Goal: Complete application form: Complete application form

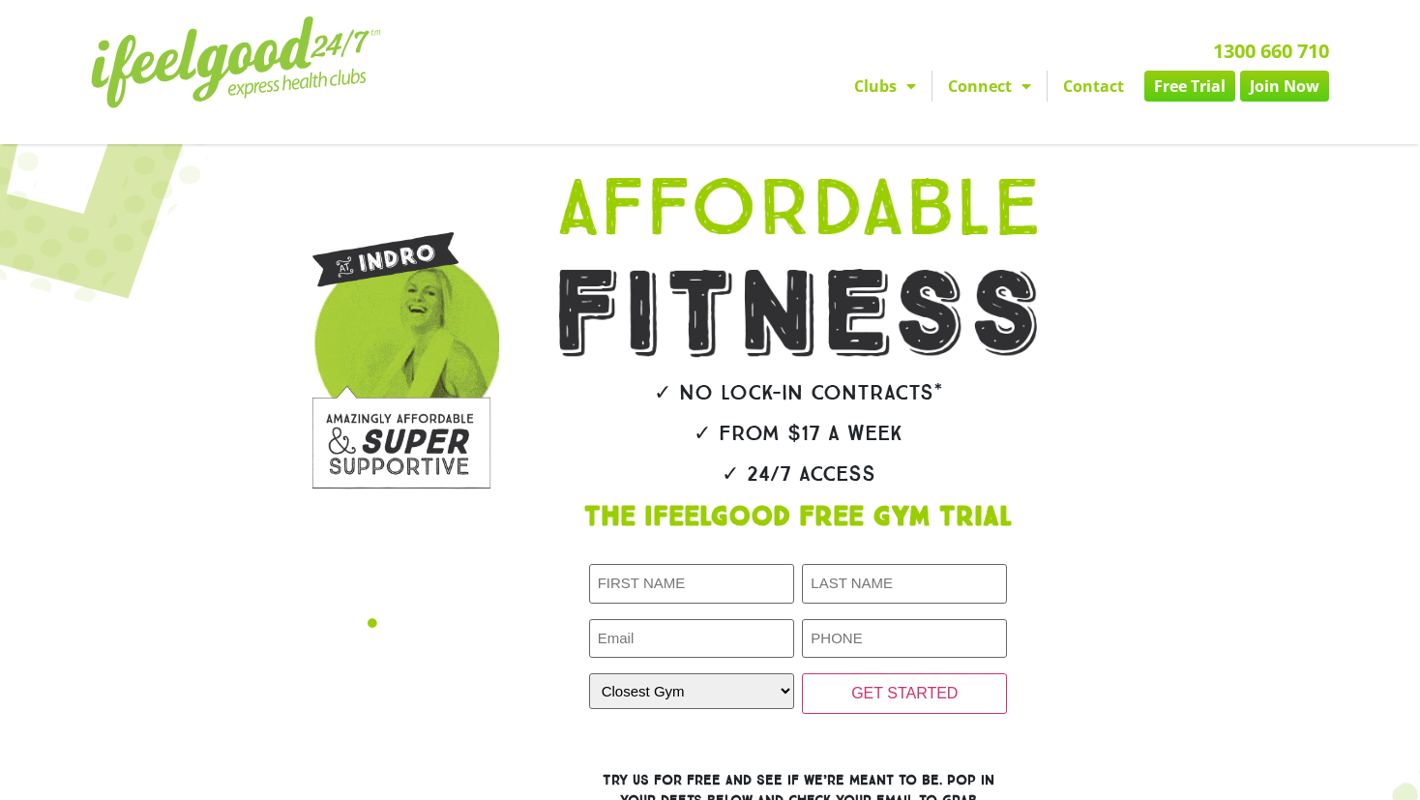
type input "[PERSON_NAME]"
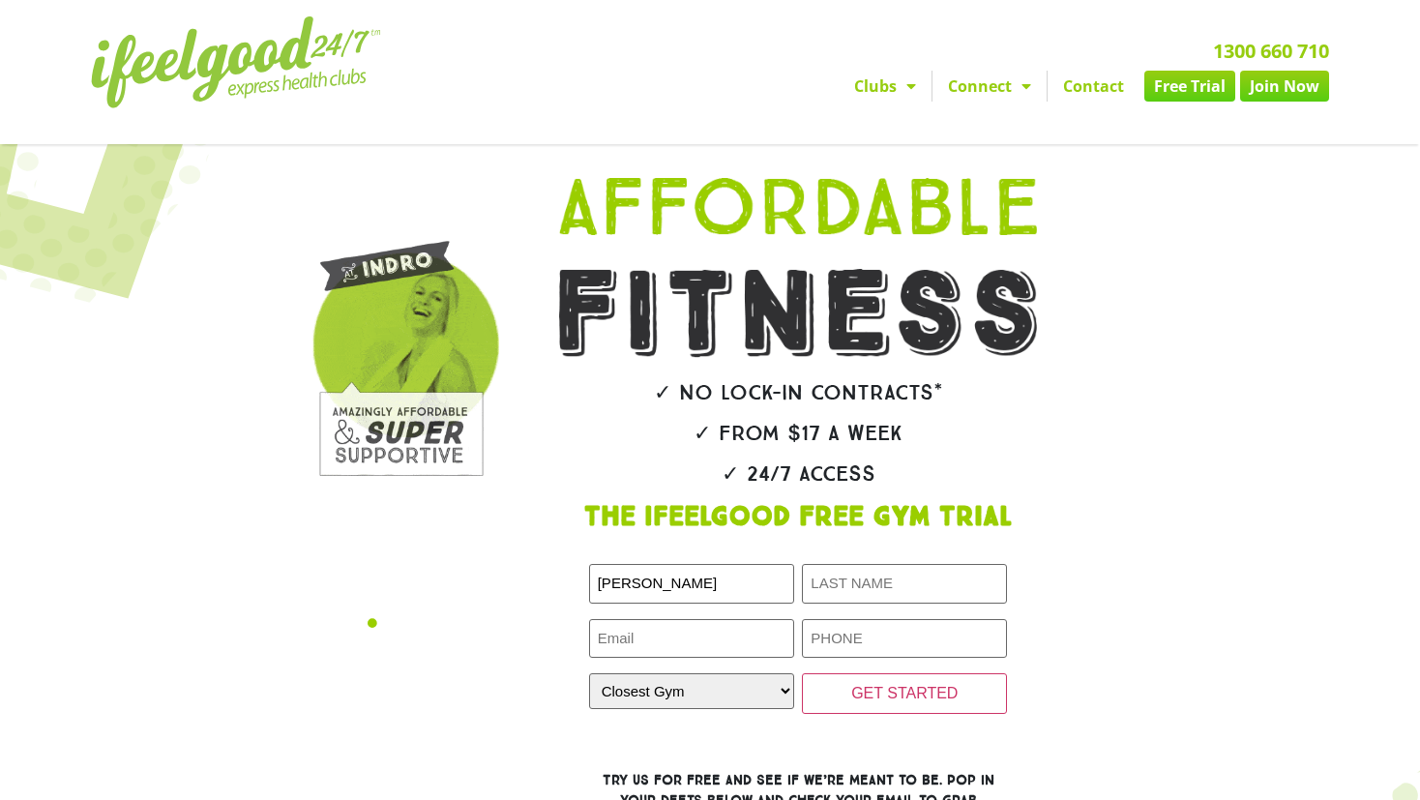
type input "[PERSON_NAME]"
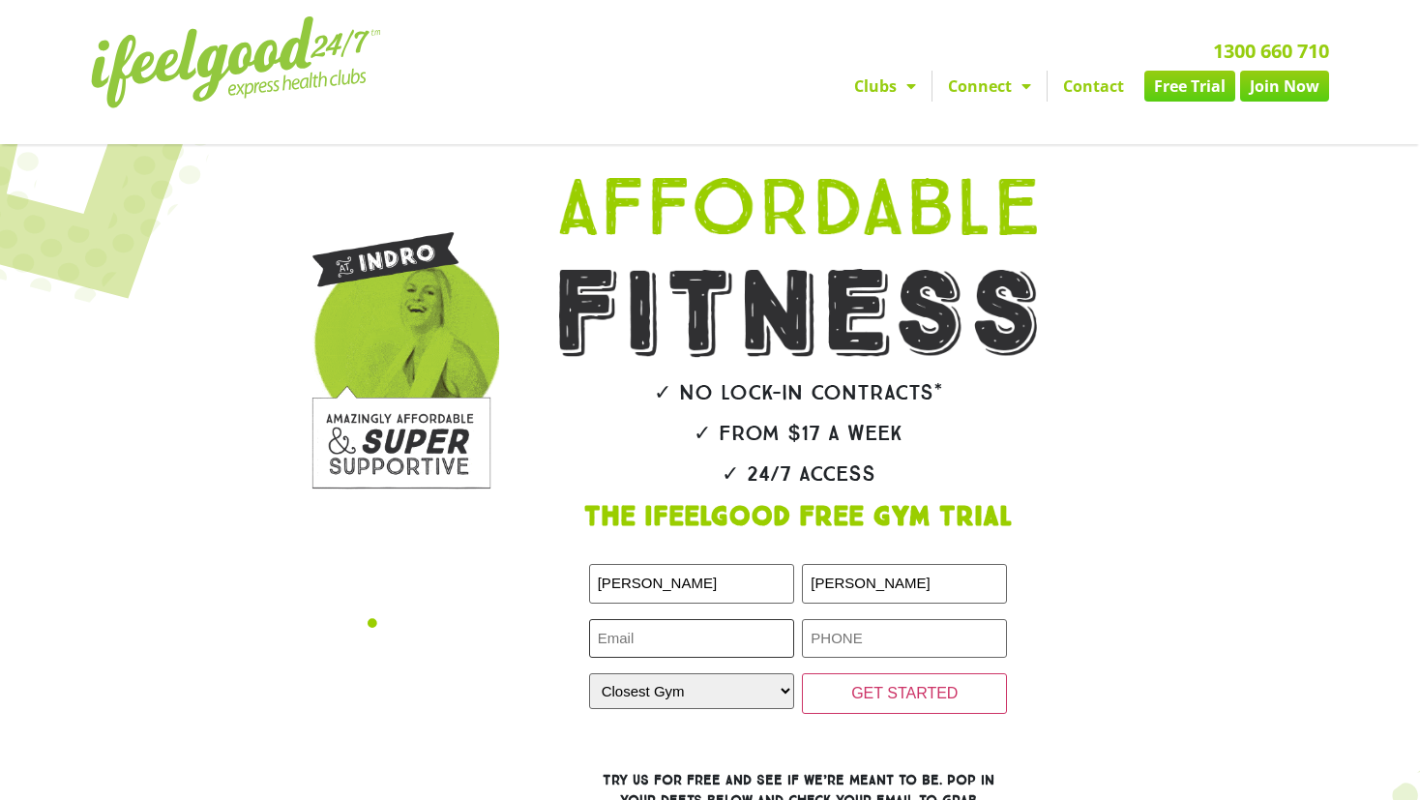
type input "[EMAIL_ADDRESS][PERSON_NAME][DOMAIN_NAME]"
click at [832, 638] on input "Phone (Required)" at bounding box center [904, 639] width 205 height 40
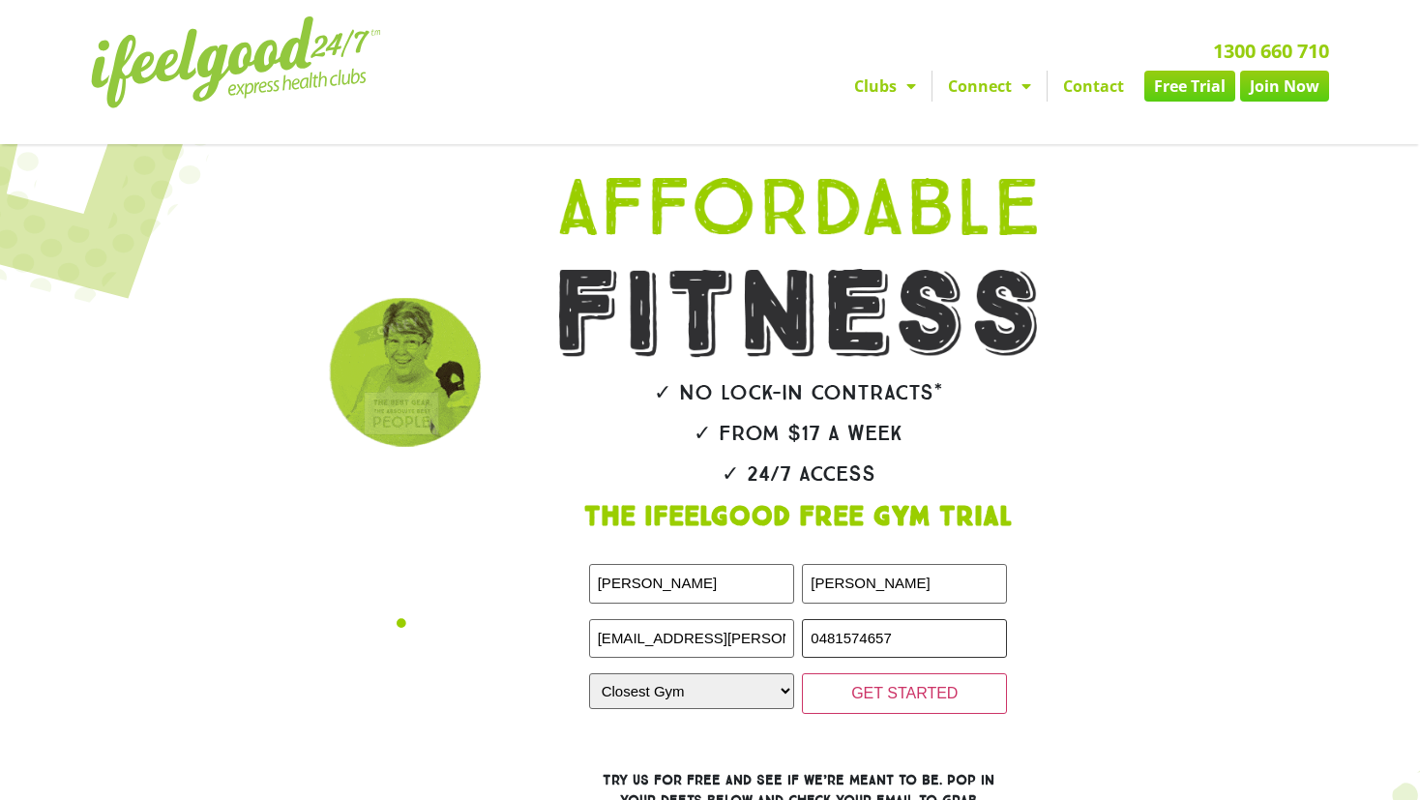
type input "0481574657"
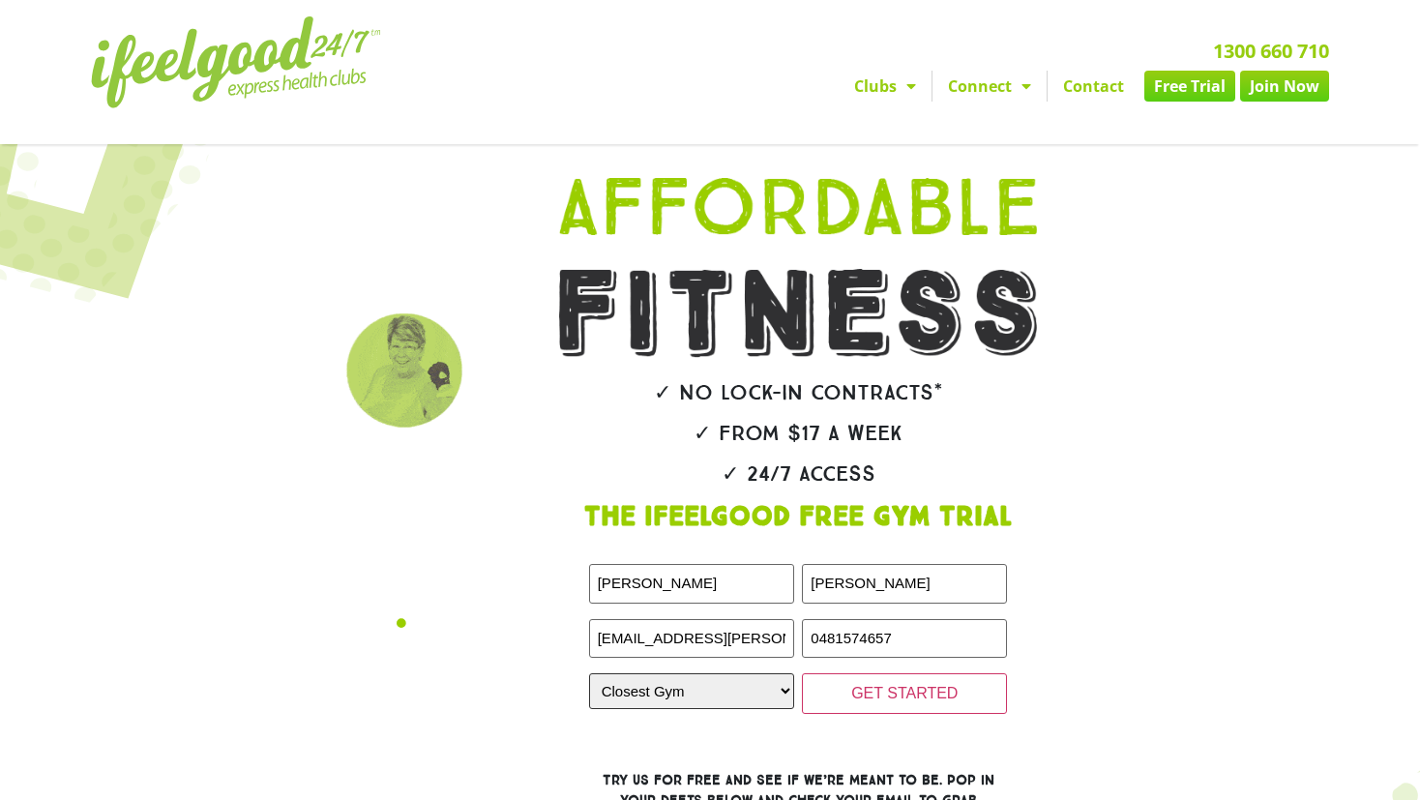
click at [723, 692] on select "Closest Gym [GEOGRAPHIC_DATA] [GEOGRAPHIC_DATA] [GEOGRAPHIC_DATA] [GEOGRAPHIC_D…" at bounding box center [691, 691] width 205 height 36
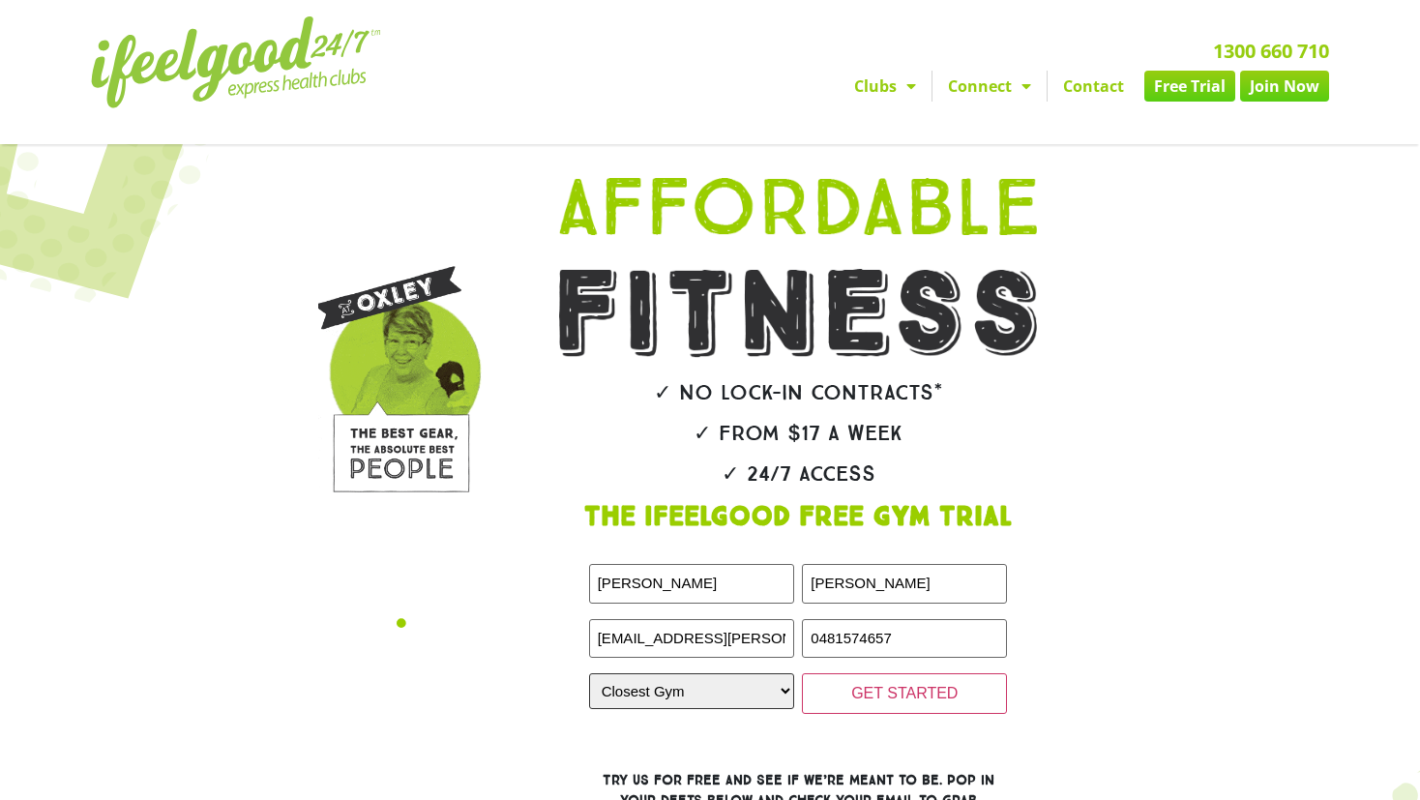
select select "[GEOGRAPHIC_DATA]"
click at [589, 673] on select "Closest Gym [GEOGRAPHIC_DATA] [GEOGRAPHIC_DATA] [GEOGRAPHIC_DATA] [GEOGRAPHIC_D…" at bounding box center [691, 691] width 205 height 36
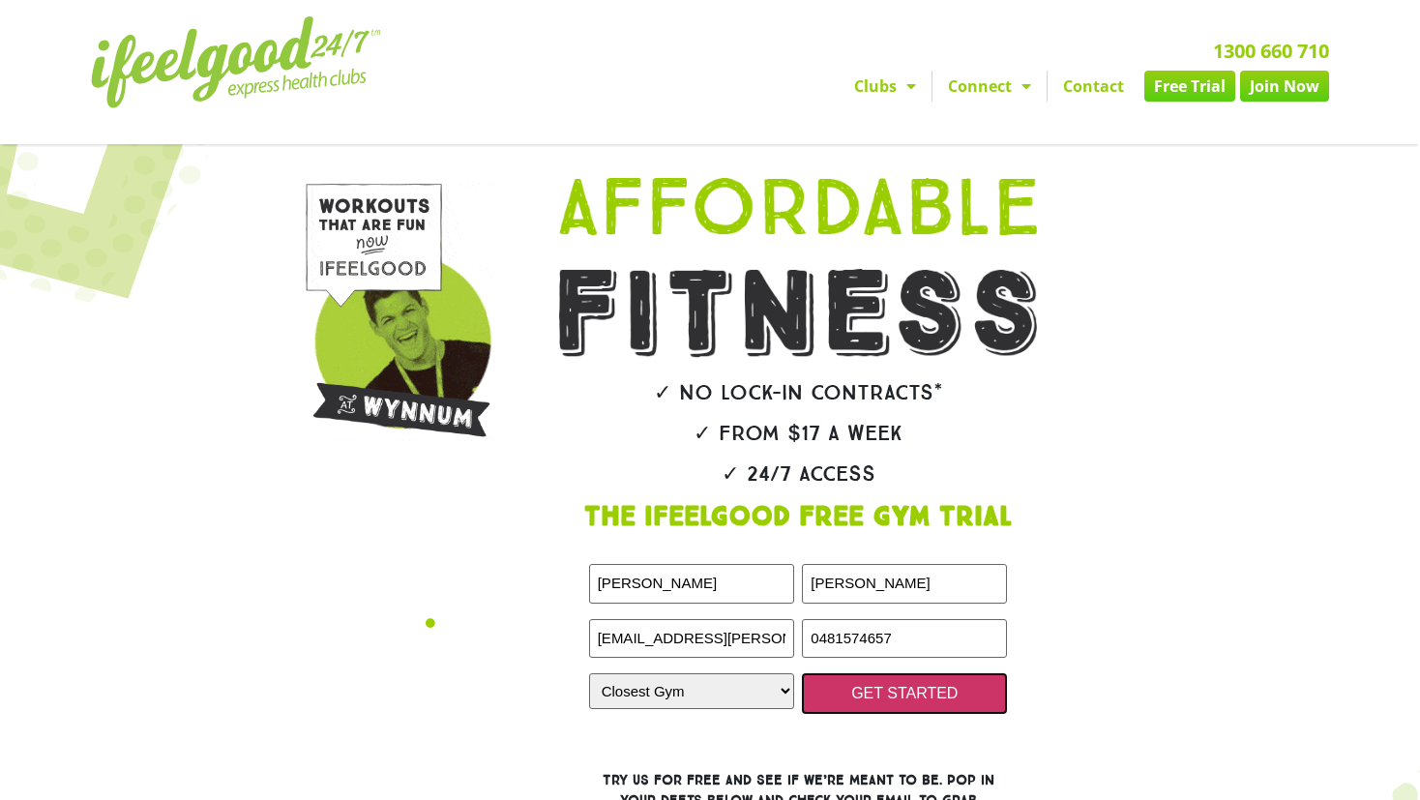
click at [909, 695] on input "GET STARTED" at bounding box center [904, 693] width 205 height 41
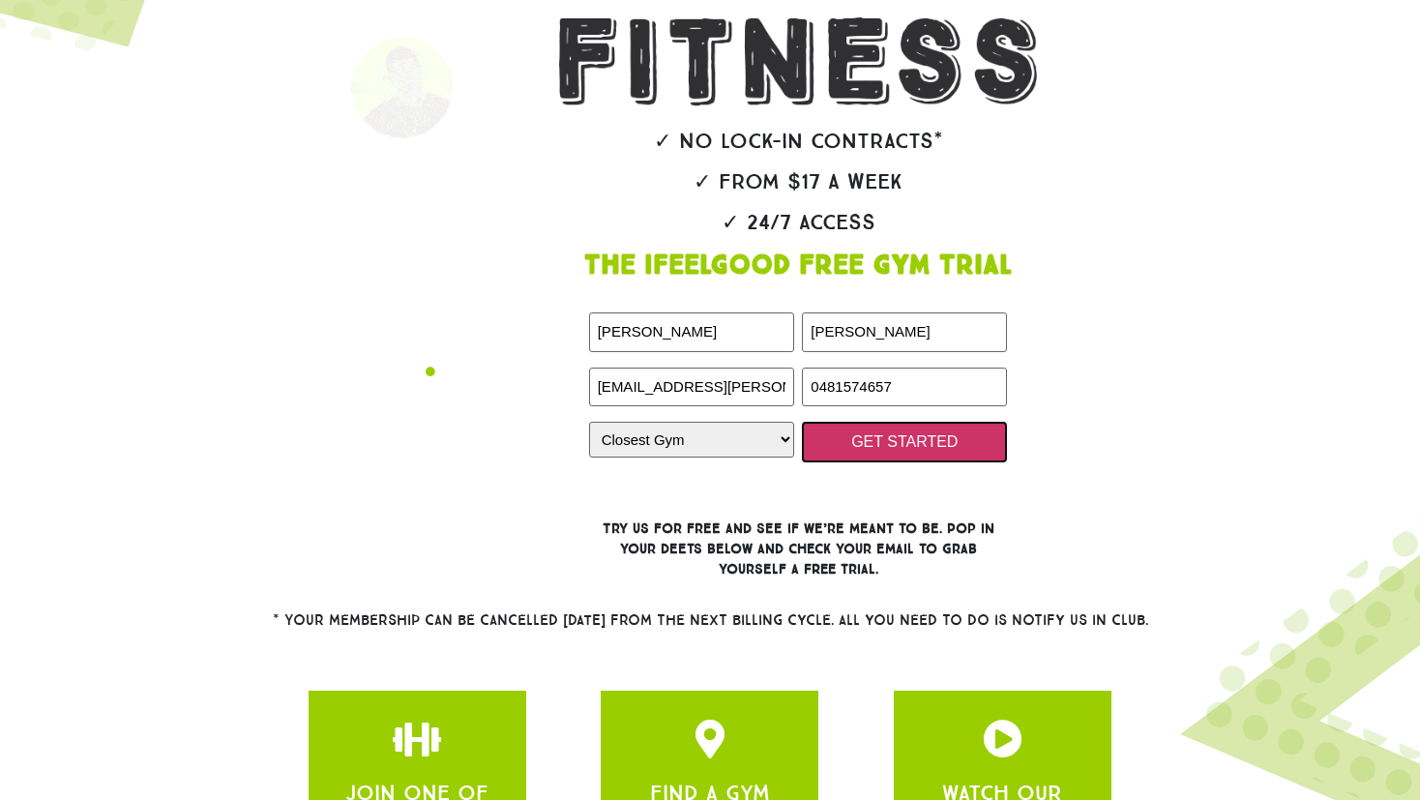
scroll to position [257, 0]
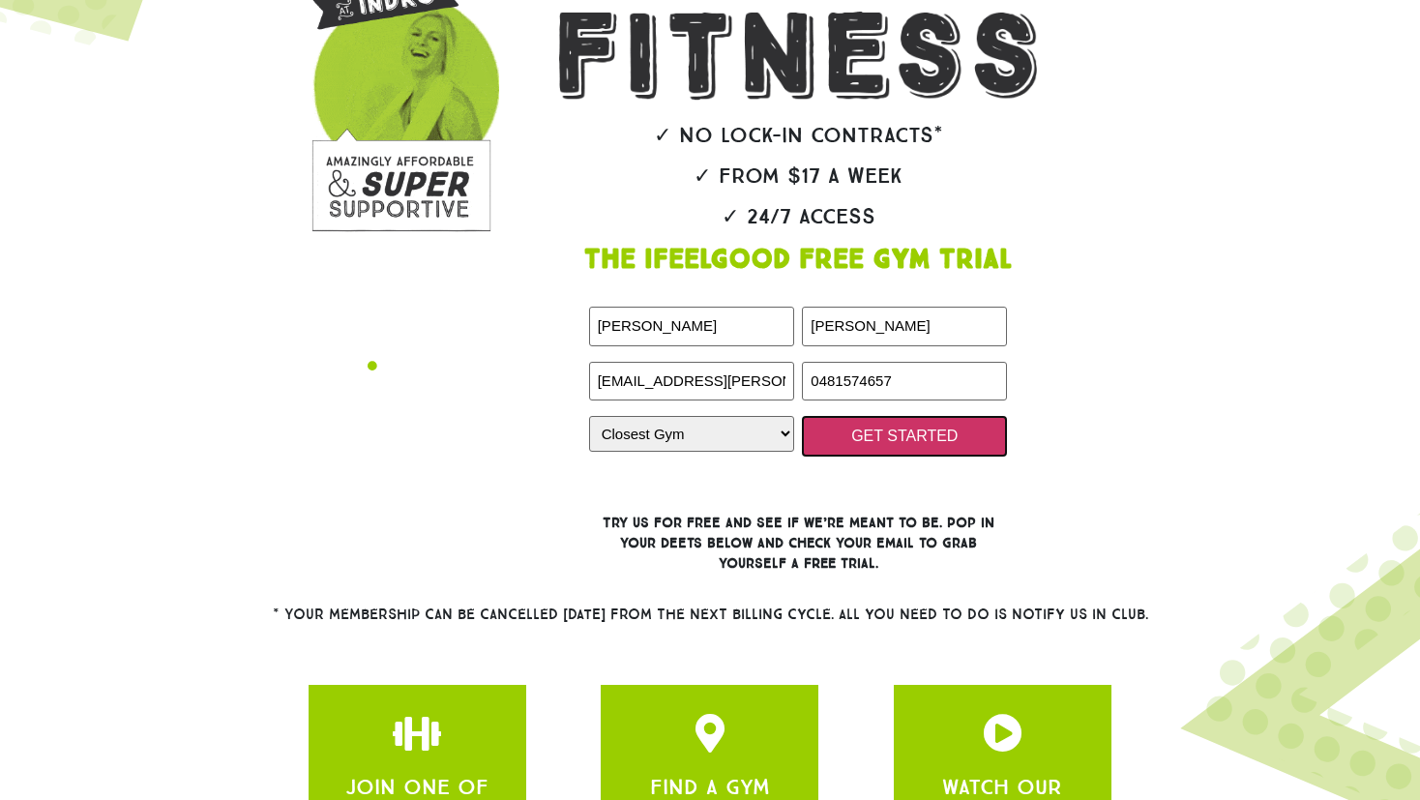
click at [866, 439] on input "GET STARTED" at bounding box center [904, 436] width 205 height 41
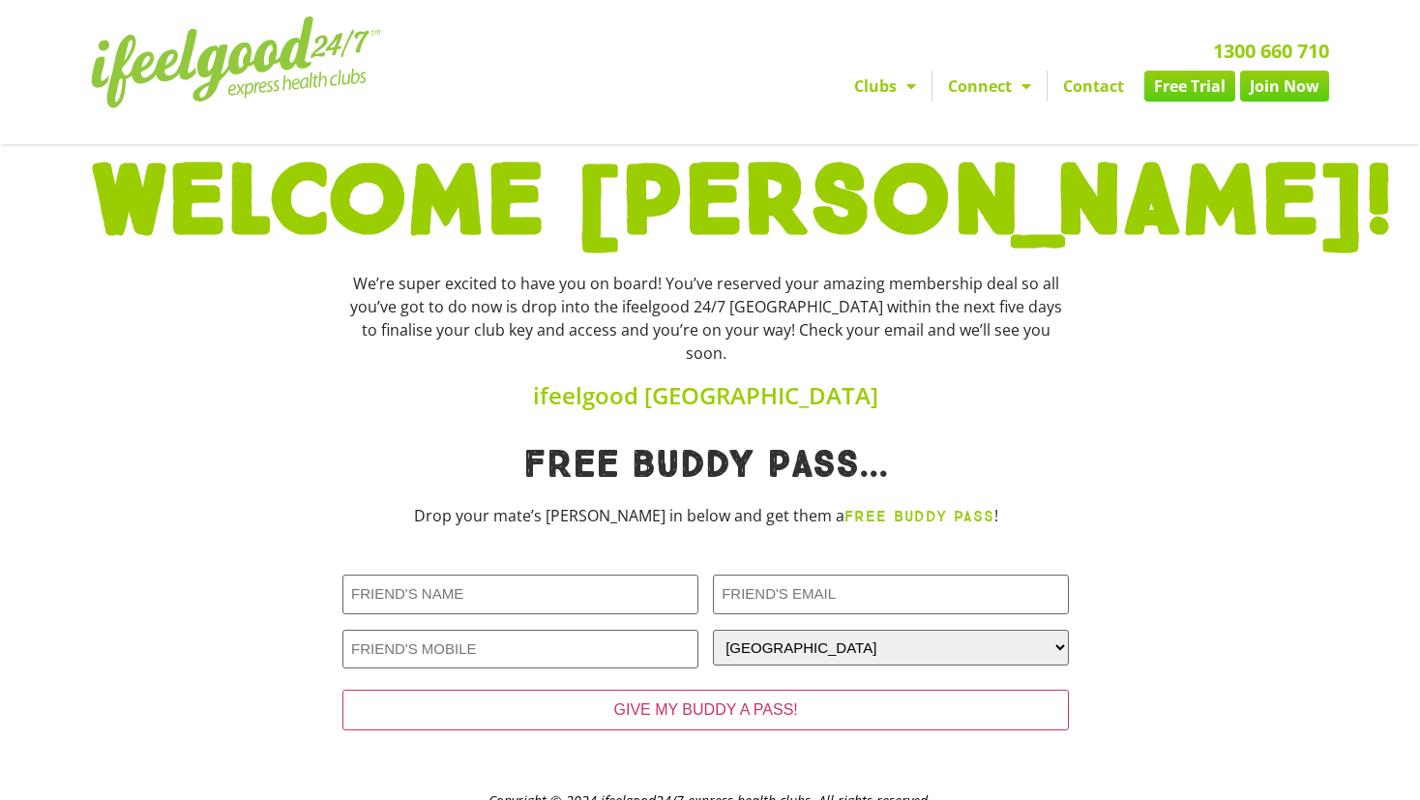
scroll to position [58, 0]
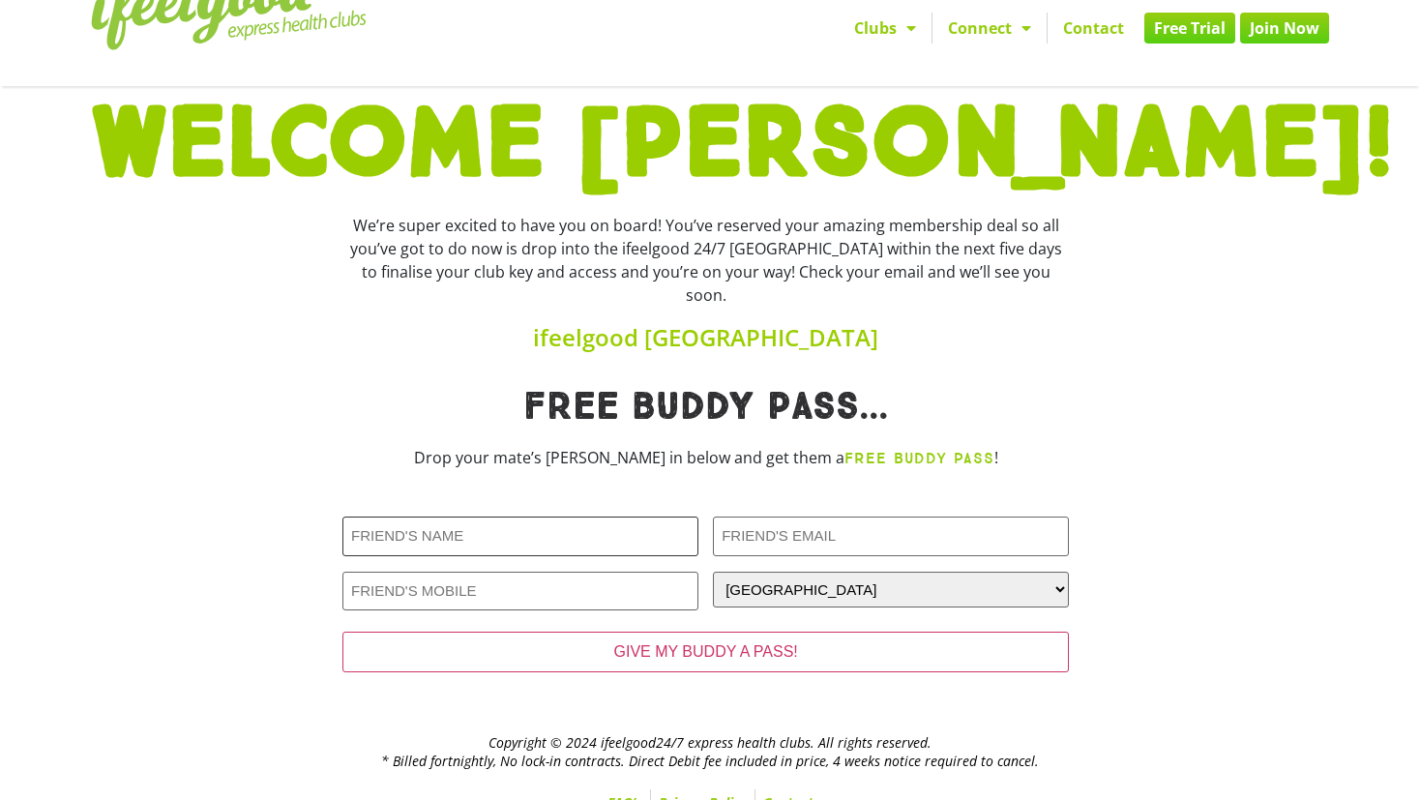
click at [560, 518] on input "Friends Name (Required)" at bounding box center [520, 537] width 356 height 40
click at [538, 523] on input "Friends Name (Required)" at bounding box center [520, 537] width 356 height 40
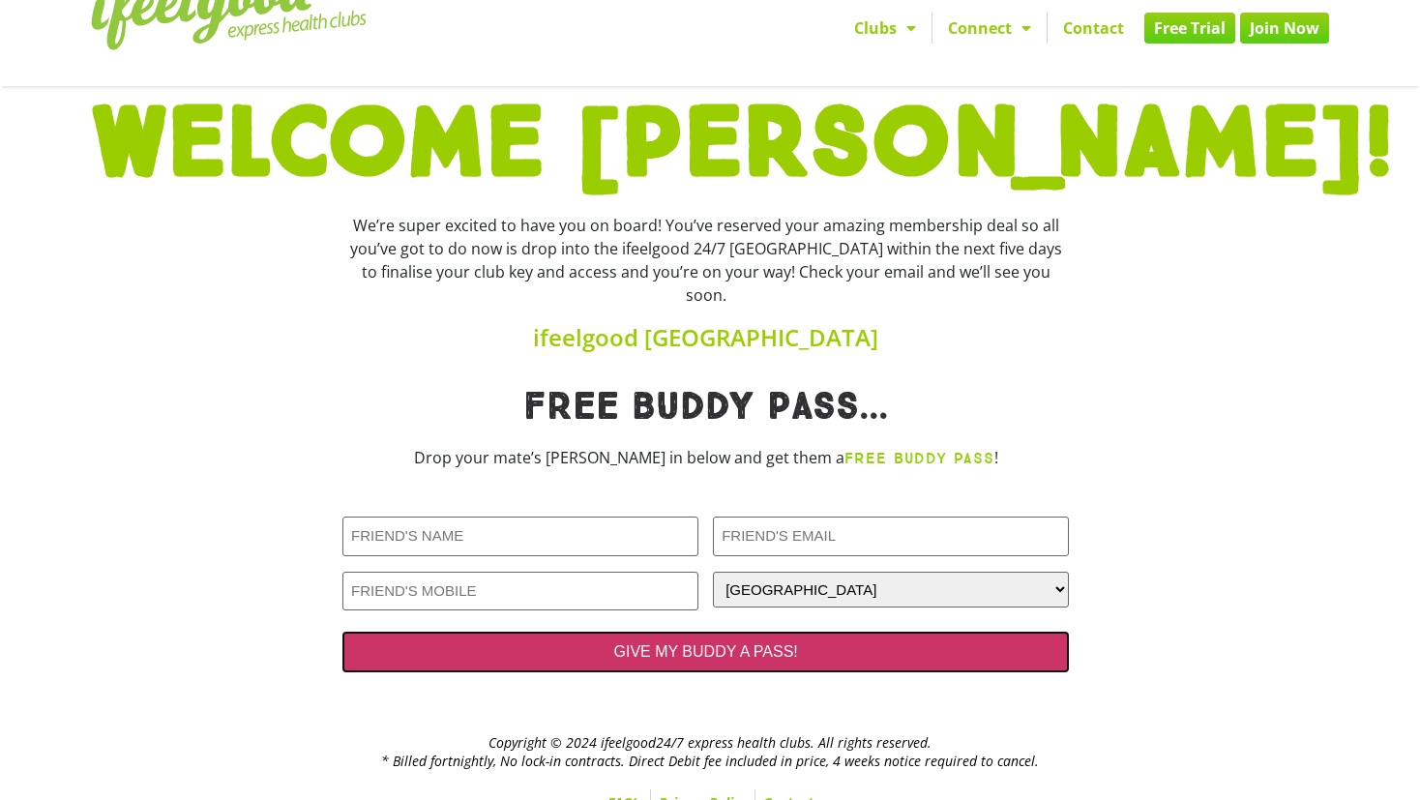
click at [628, 646] on input "GIVE MY BUDDY A PASS!" at bounding box center [705, 652] width 726 height 41
click at [617, 635] on input "GIVE MY BUDDY A PASS!" at bounding box center [705, 652] width 726 height 41
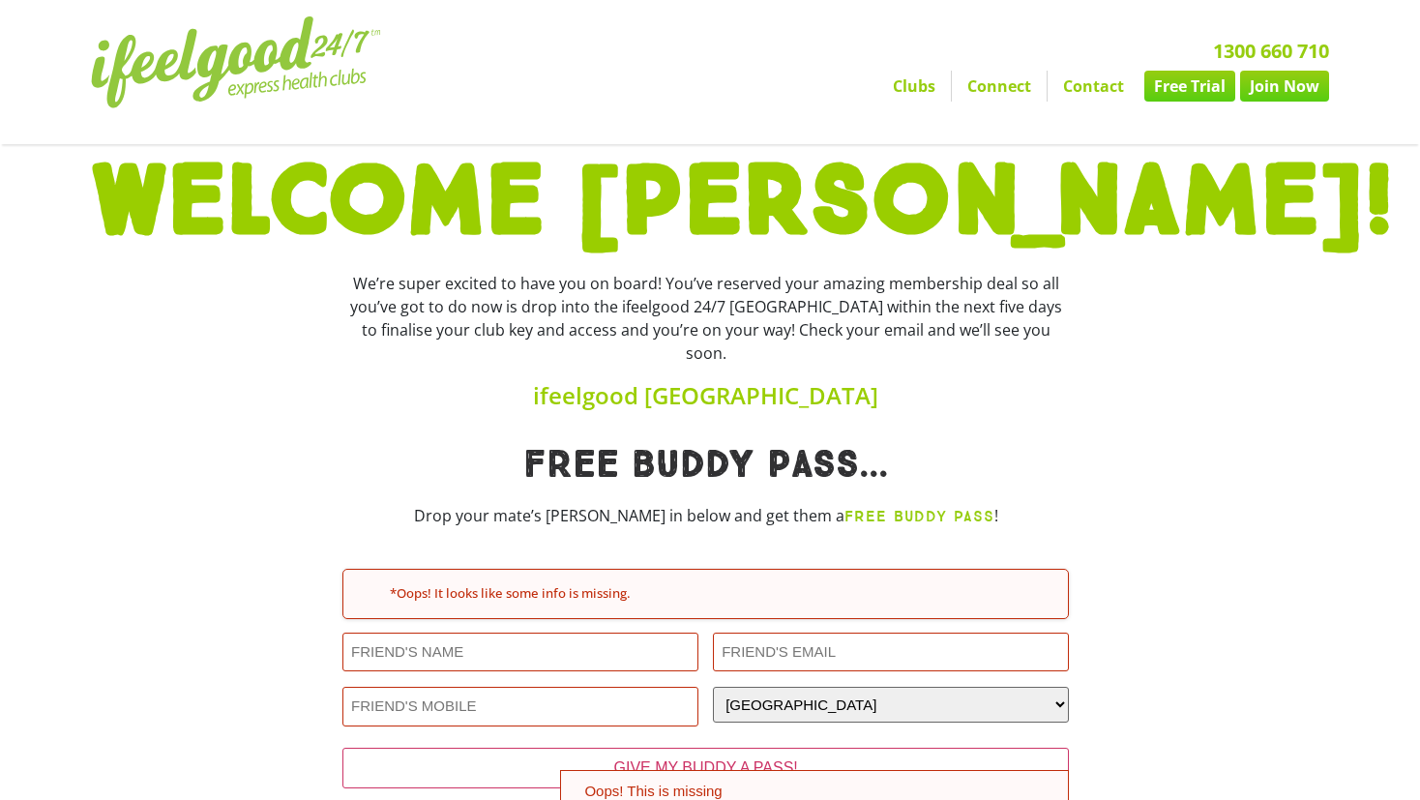
scroll to position [116, 0]
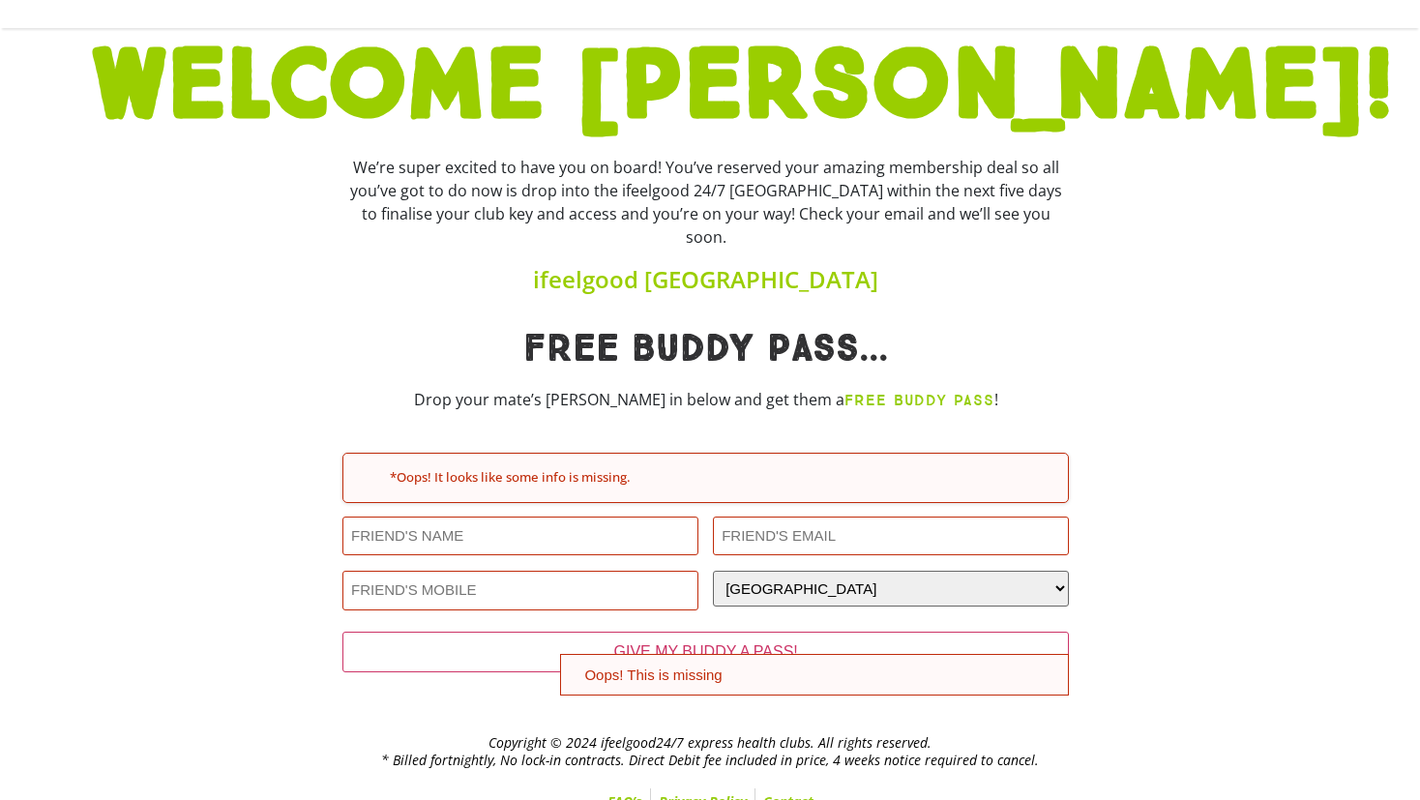
click at [506, 518] on input "Email *" at bounding box center [520, 537] width 356 height 40
click at [502, 517] on input "Friends Name (Required)" at bounding box center [520, 537] width 356 height 40
type input "p"
type input "Phoenix Lind"
click at [783, 517] on input "Friends Email (Required)" at bounding box center [891, 537] width 356 height 40
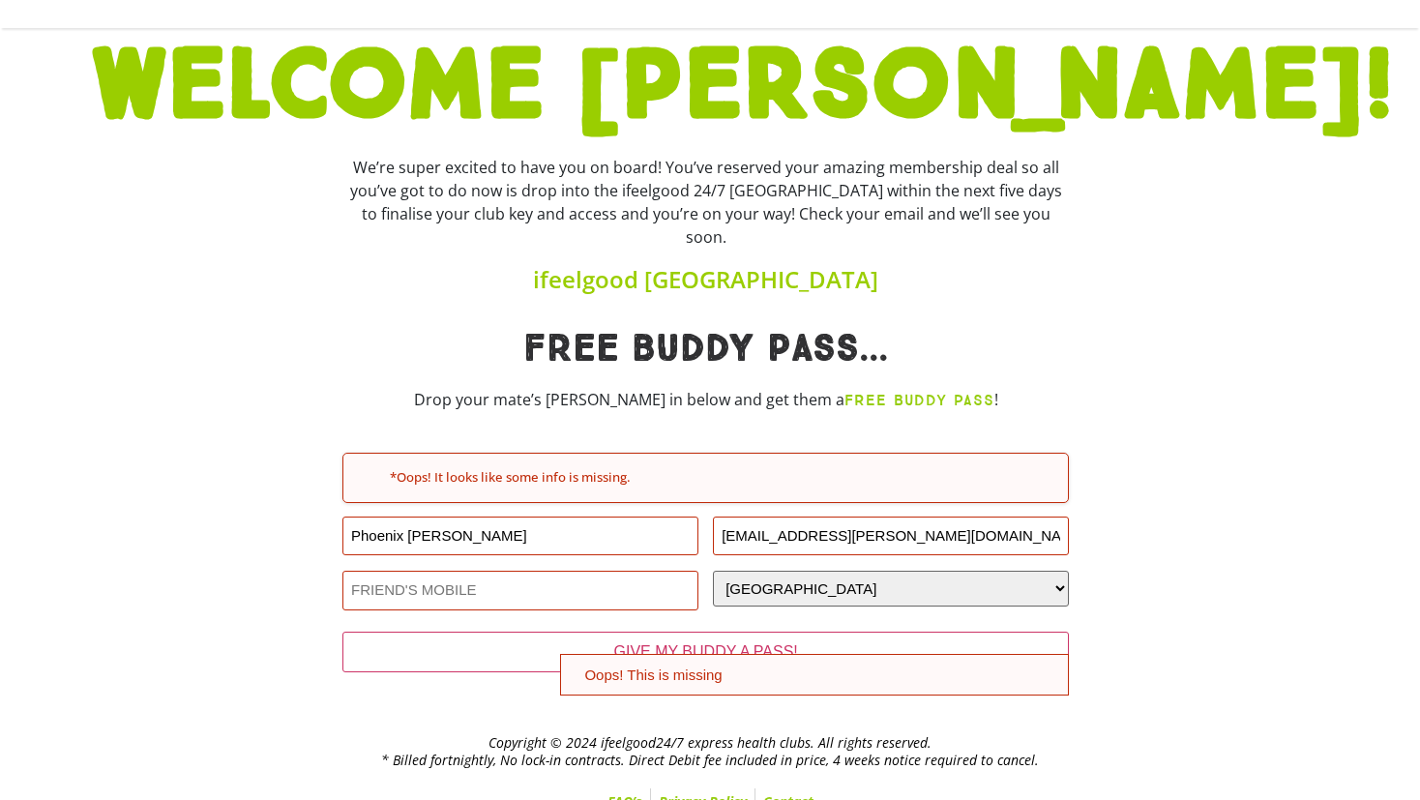
type input "phoenix.lind@icloud.com"
click at [508, 575] on input "Friends Phone (Required)" at bounding box center [520, 591] width 356 height 40
click at [439, 573] on input "0426536659" at bounding box center [520, 591] width 356 height 40
type input "0"
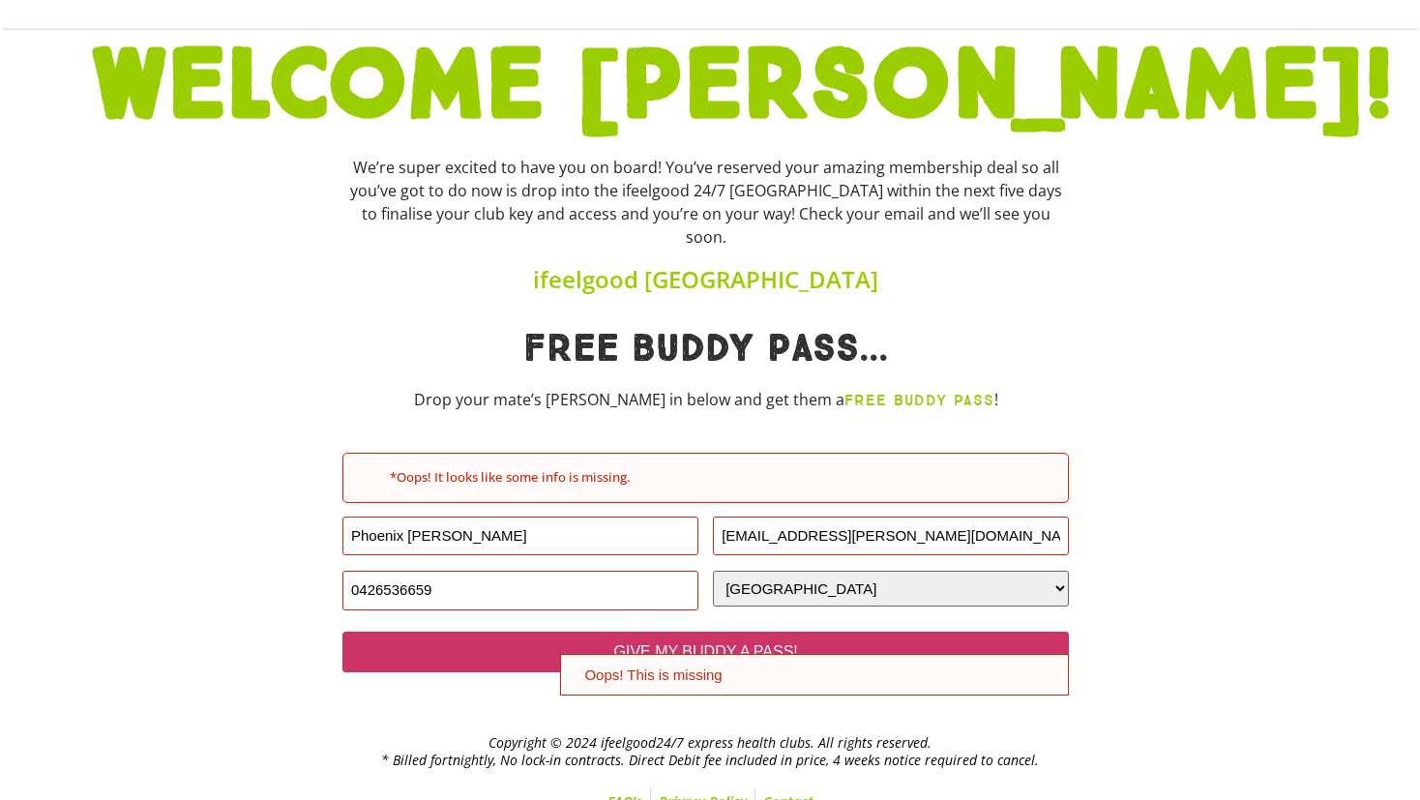
type input "0426536659"
click at [535, 632] on input "GIVE MY BUDDY A PASS!" at bounding box center [705, 652] width 726 height 41
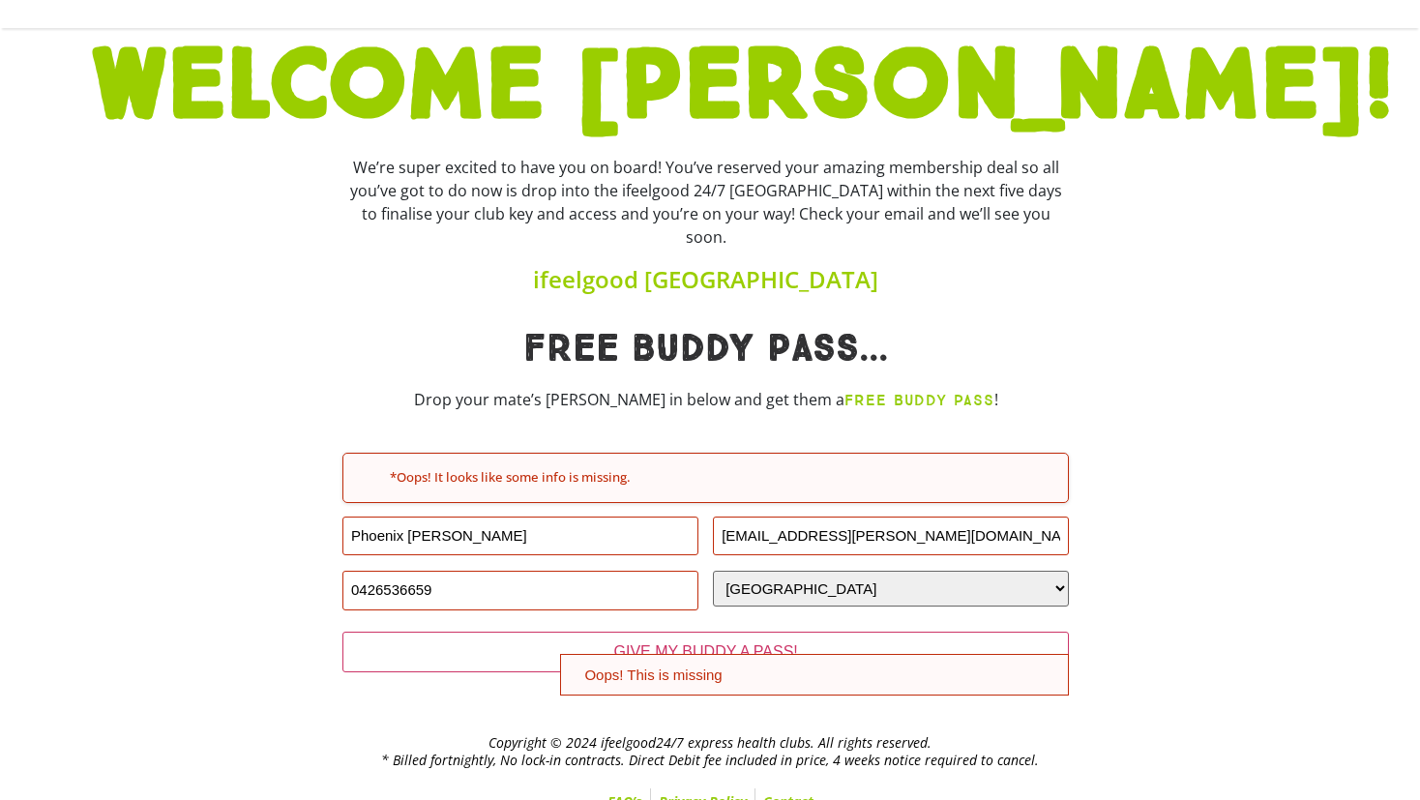
click at [1110, 263] on div at bounding box center [1205, 223] width 252 height 155
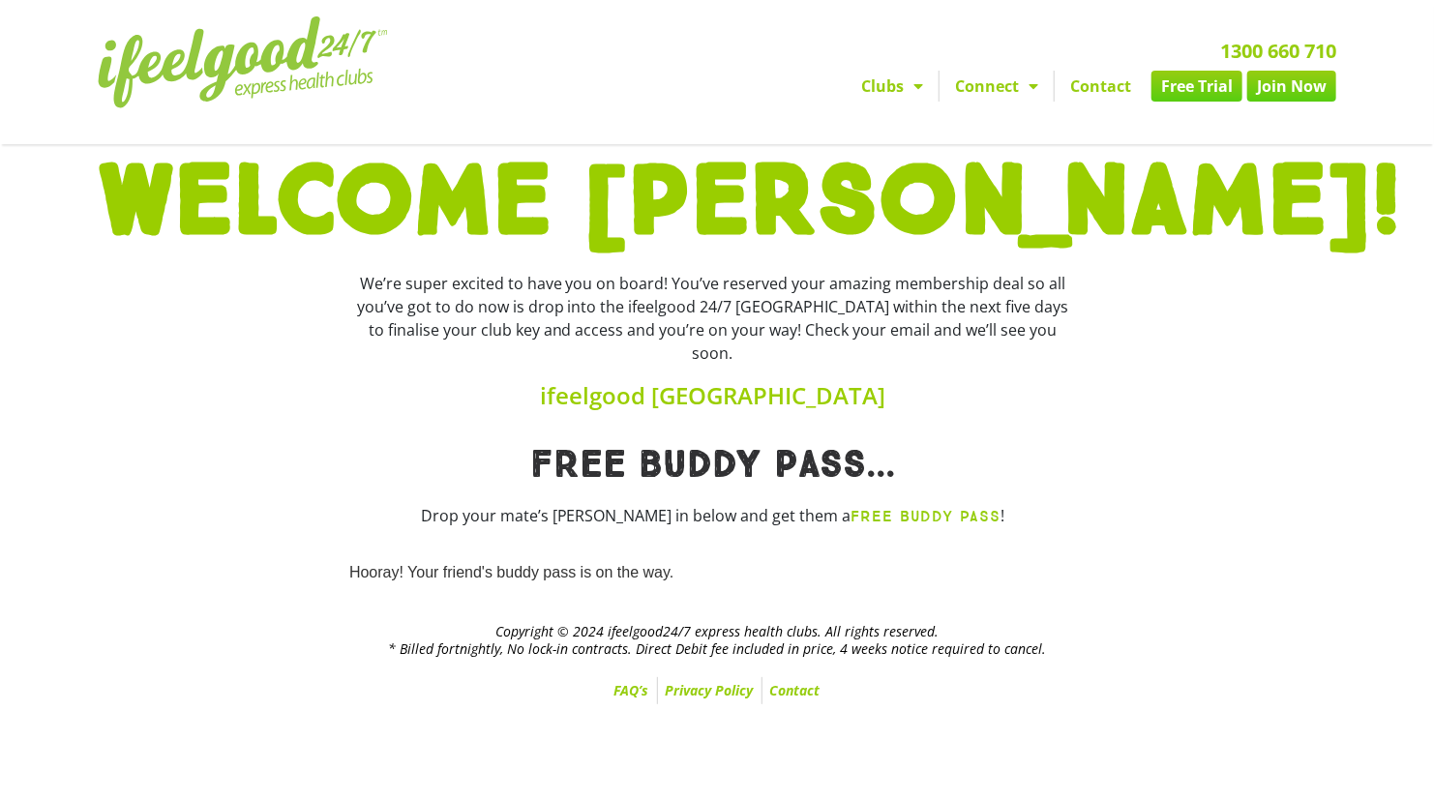
click at [1316, 77] on link "Join Now" at bounding box center [1291, 86] width 89 height 31
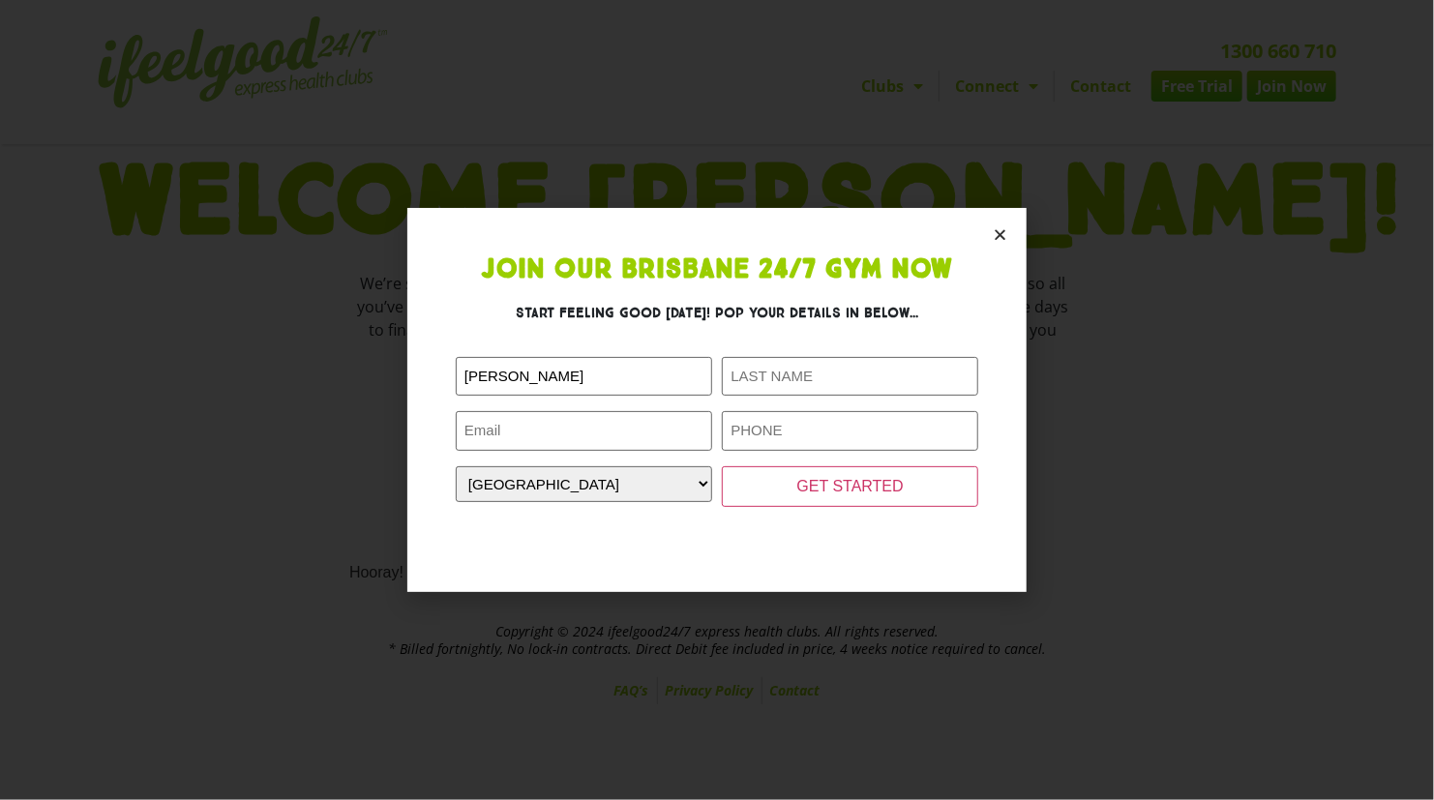
click at [1003, 234] on icon "Close" at bounding box center [999, 234] width 15 height 15
